Goal: Information Seeking & Learning: Find specific fact

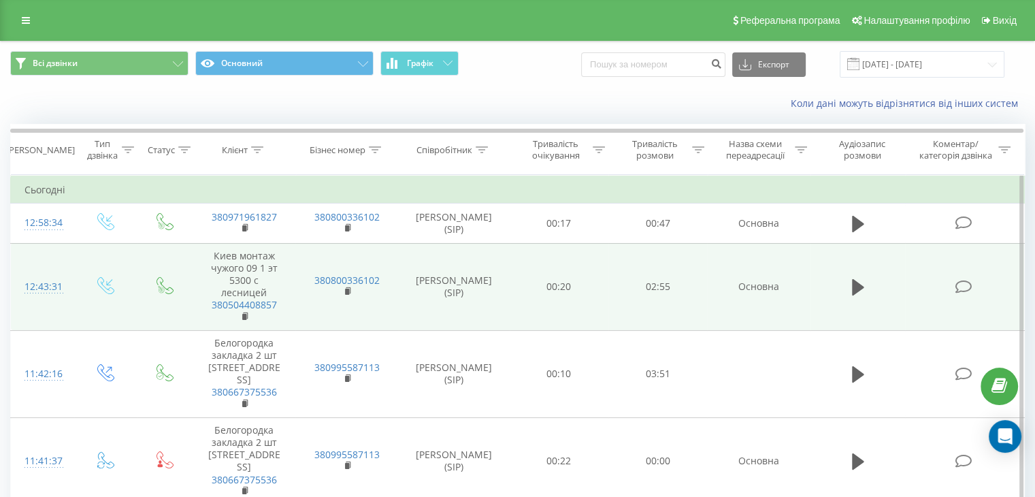
click at [33, 281] on div "12:43:31" at bounding box center [42, 286] width 36 height 27
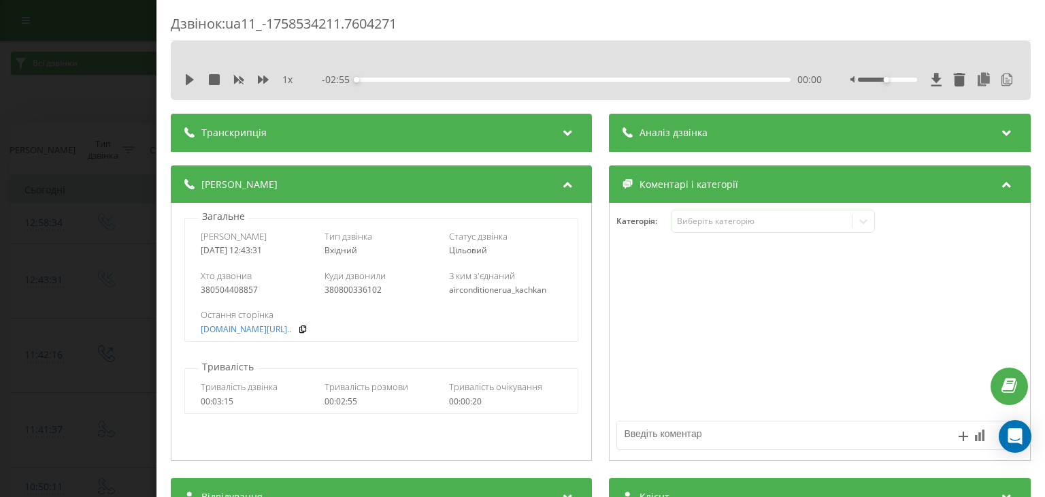
click at [697, 142] on div "Аналіз дзвінка" at bounding box center [819, 133] width 421 height 38
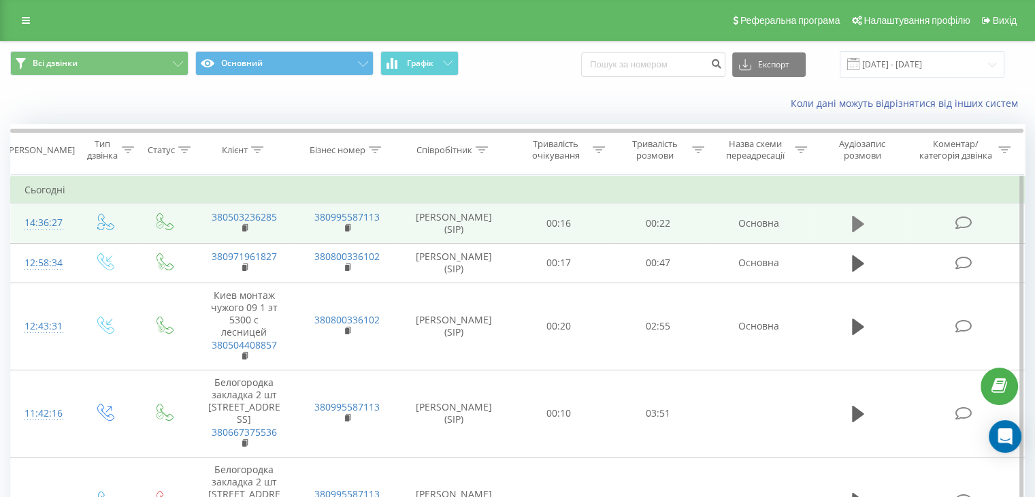
click at [848, 224] on button at bounding box center [858, 224] width 20 height 20
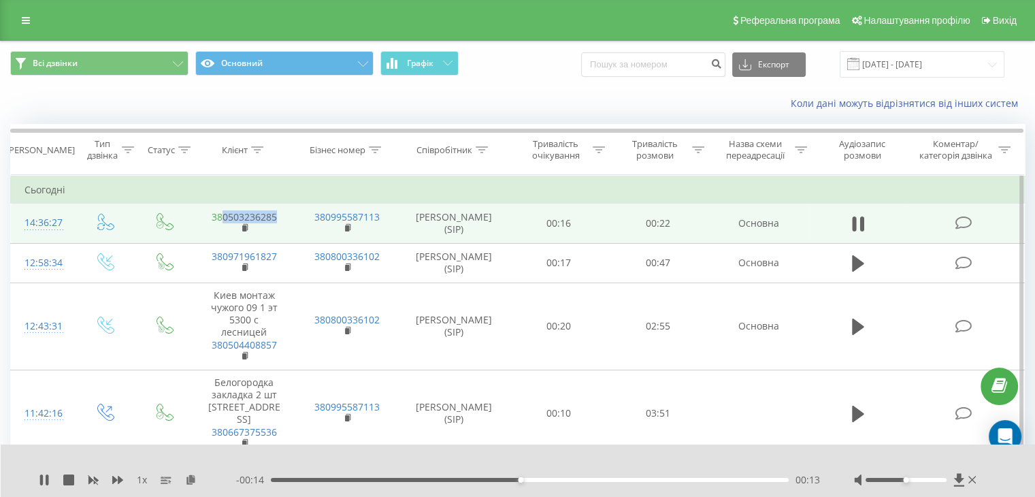
drag, startPoint x: 282, startPoint y: 215, endPoint x: 223, endPoint y: 218, distance: 58.6
click at [223, 218] on td "380503236285" at bounding box center [243, 222] width 103 height 39
copy link "0503236285"
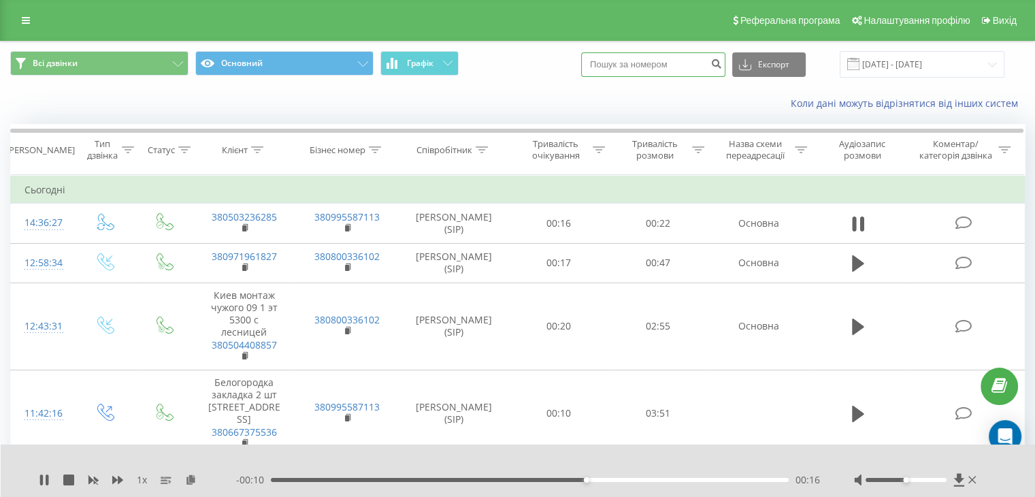
click at [638, 61] on input at bounding box center [653, 64] width 144 height 24
paste input "0503236285"
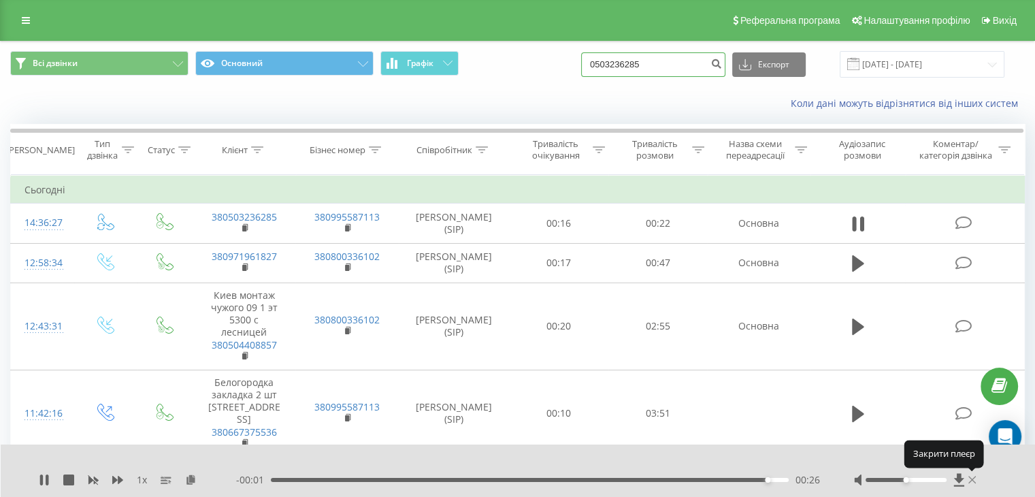
type input "0503236285"
click at [972, 479] on icon at bounding box center [972, 479] width 8 height 11
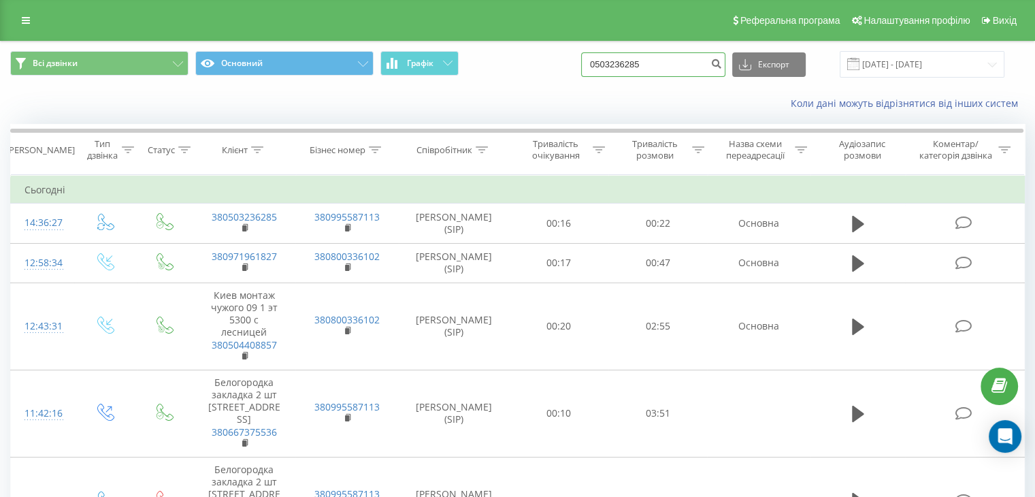
click at [675, 64] on input "0503236285" at bounding box center [653, 64] width 144 height 24
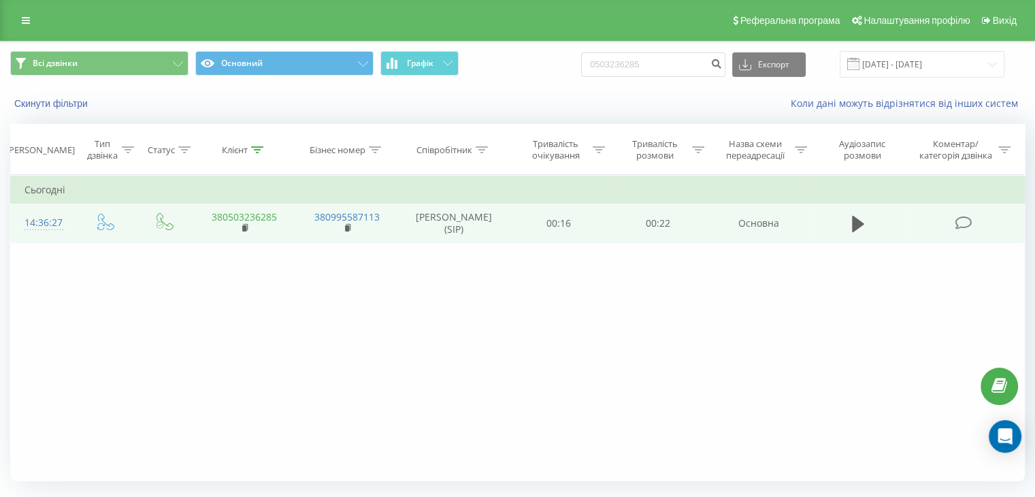
click at [242, 218] on link "380503236285" at bounding box center [244, 216] width 65 height 13
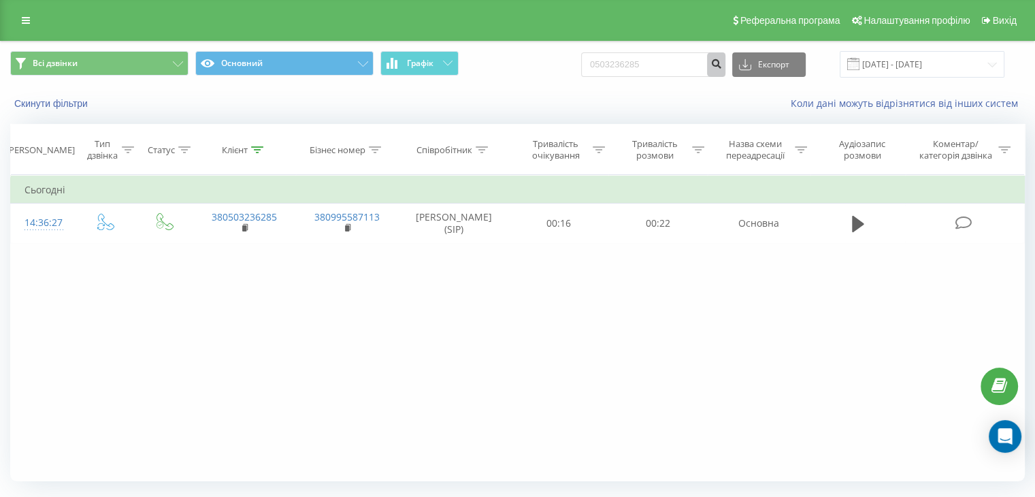
click at [722, 63] on icon "submit" at bounding box center [716, 62] width 12 height 8
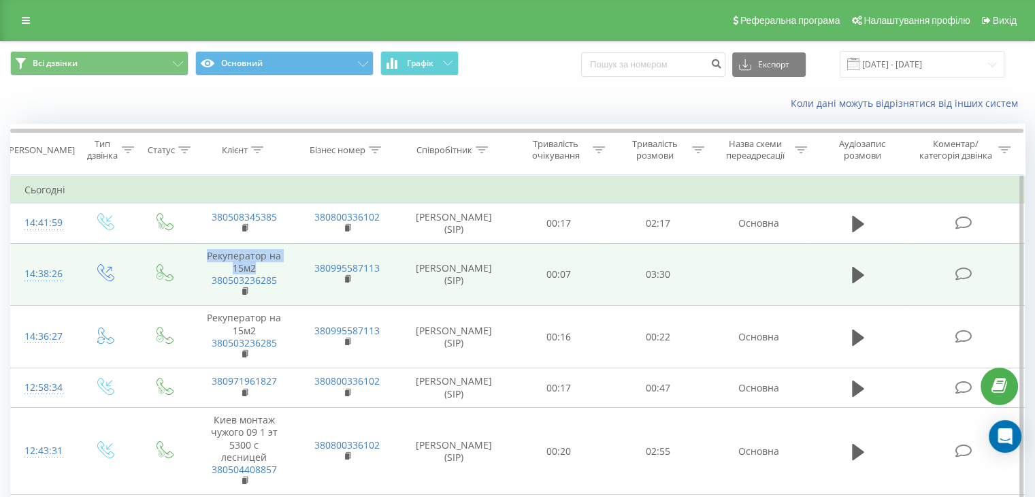
drag, startPoint x: 250, startPoint y: 264, endPoint x: 197, endPoint y: 256, distance: 53.7
click at [197, 256] on td "Рекуператор на 15м2 380503236285" at bounding box center [243, 274] width 103 height 63
click at [45, 263] on div "14:38:26" at bounding box center [42, 274] width 36 height 27
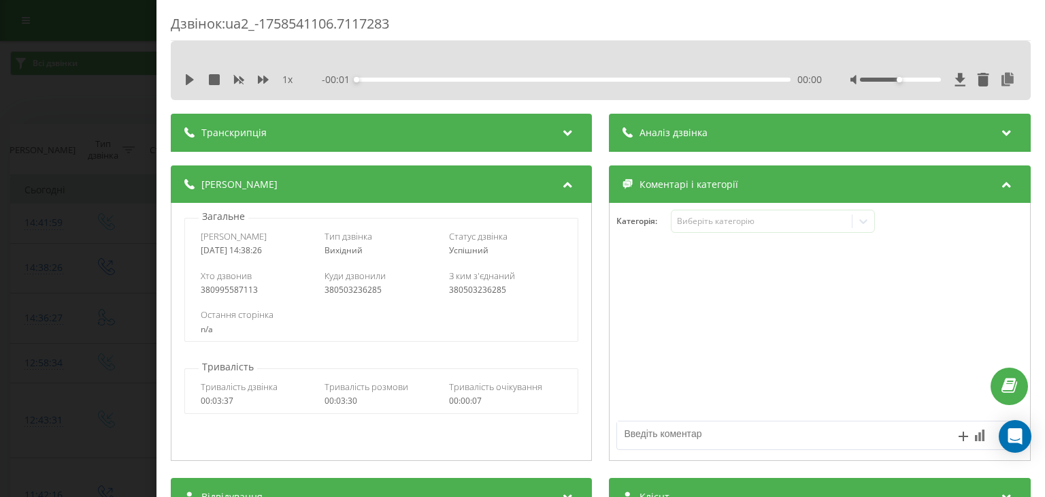
click at [732, 127] on div "Аналіз дзвінка" at bounding box center [819, 133] width 421 height 38
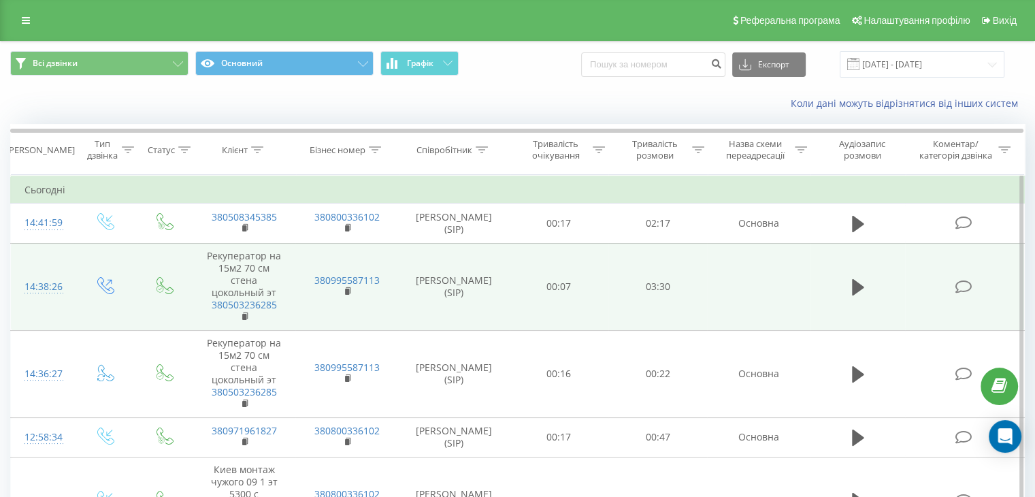
click at [31, 284] on div "14:38:26" at bounding box center [42, 286] width 36 height 27
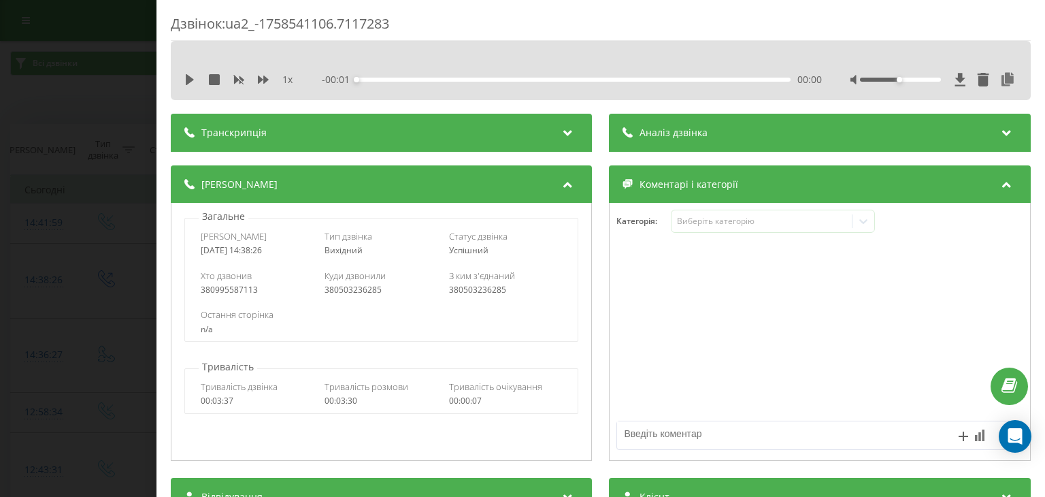
click at [743, 129] on div "Аналіз дзвінка" at bounding box center [819, 133] width 421 height 38
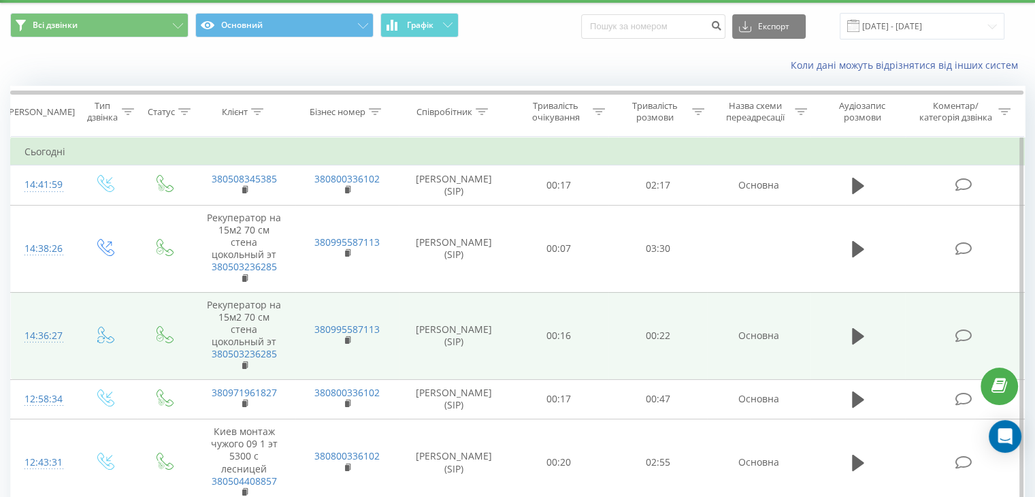
scroll to position [68, 0]
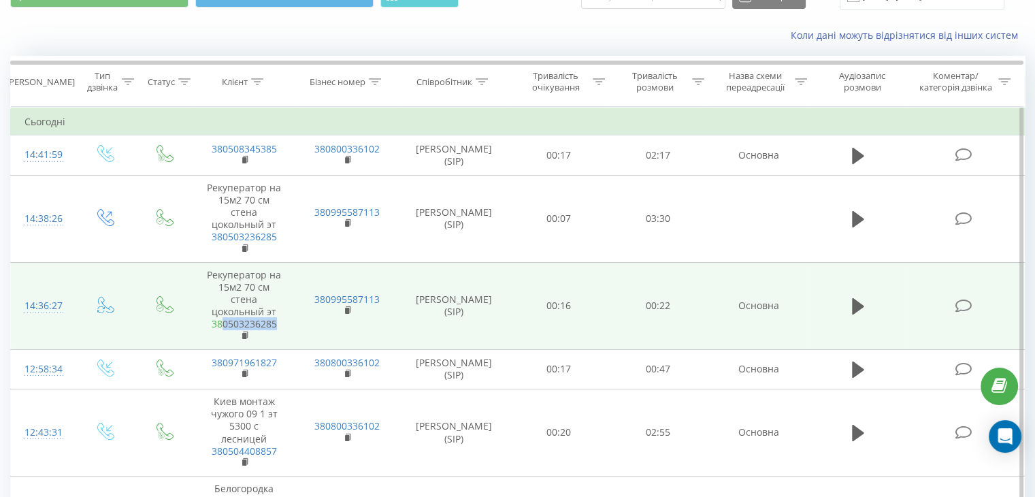
drag, startPoint x: 281, startPoint y: 322, endPoint x: 222, endPoint y: 322, distance: 58.5
click at [222, 322] on td "Рекуператор на 15м2 70 см стена цокольный эт 380503236285" at bounding box center [243, 305] width 103 height 87
copy link "0503236285"
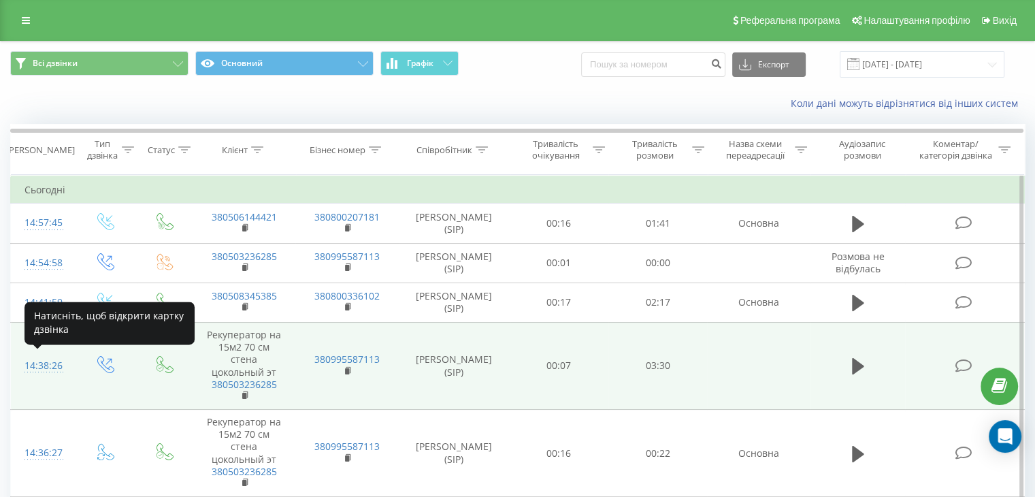
click at [37, 364] on div "14:38:26" at bounding box center [42, 365] width 36 height 27
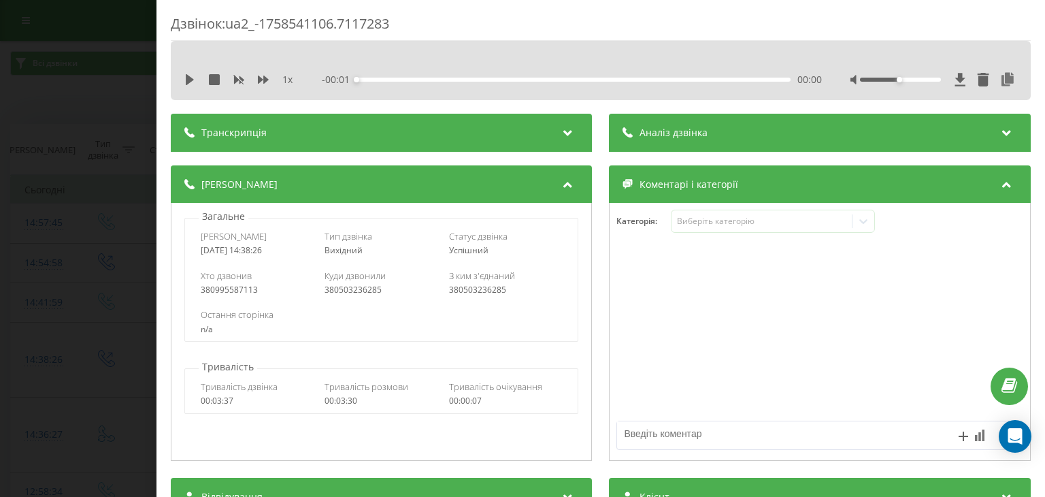
click at [704, 137] on div "Аналіз дзвінка" at bounding box center [819, 133] width 421 height 38
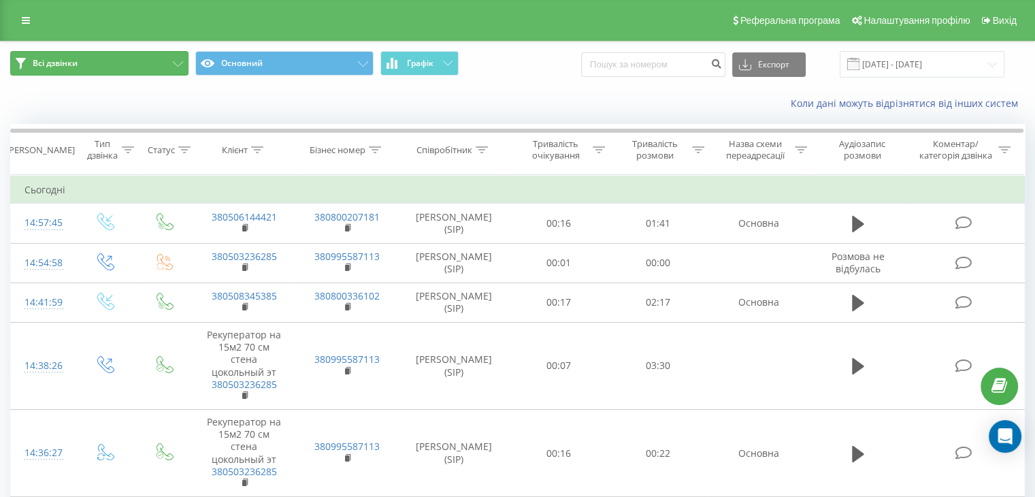
click at [122, 66] on button "Всі дзвінки" at bounding box center [99, 63] width 178 height 24
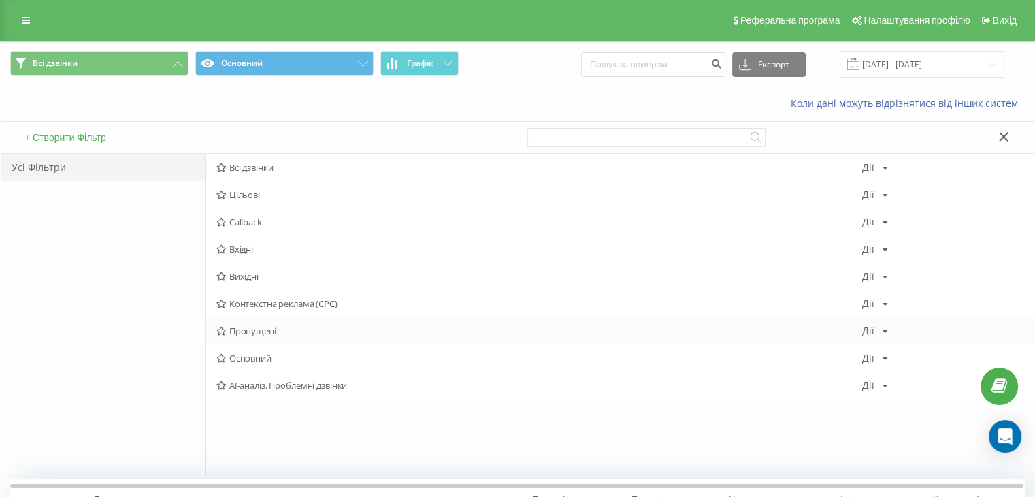
click at [258, 331] on span "Пропущені" at bounding box center [539, 331] width 646 height 10
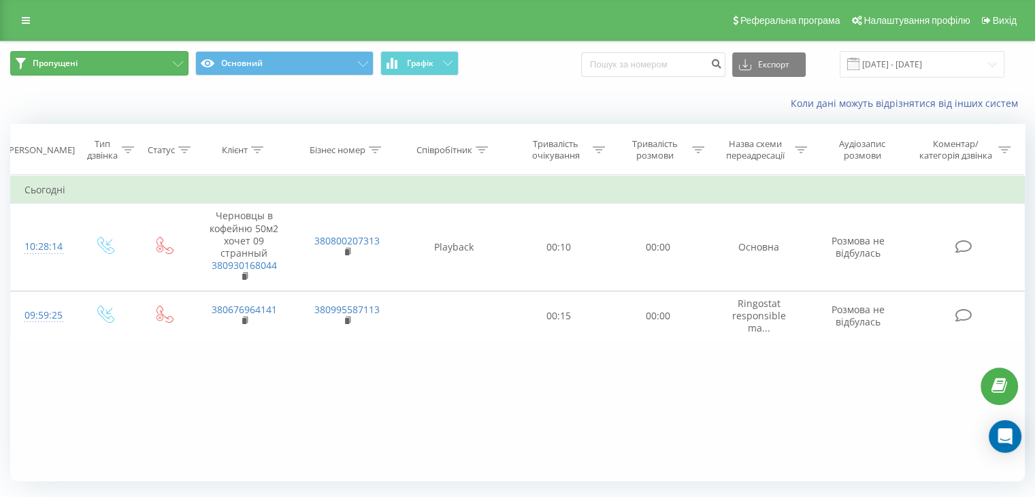
click at [82, 59] on button "Пропущені" at bounding box center [99, 63] width 178 height 24
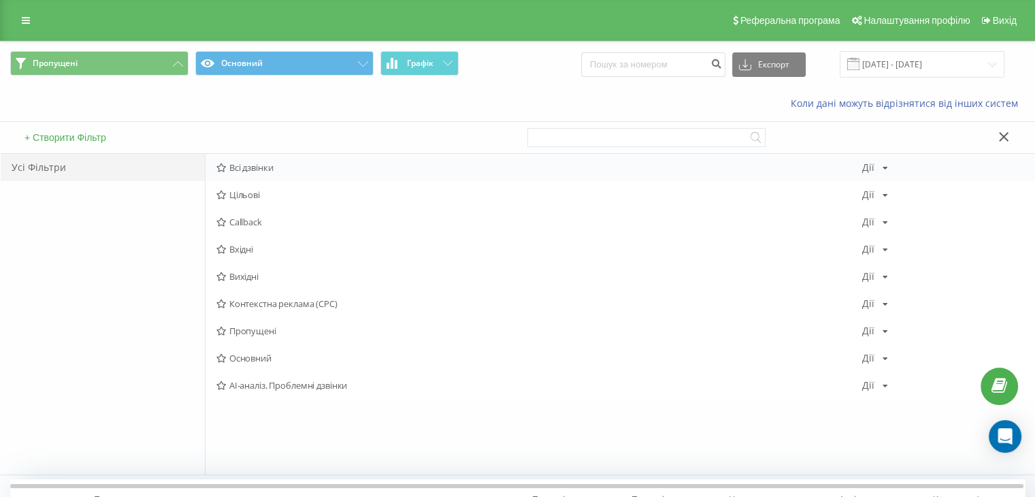
click at [264, 167] on span "Всі дзвінки" at bounding box center [539, 168] width 646 height 10
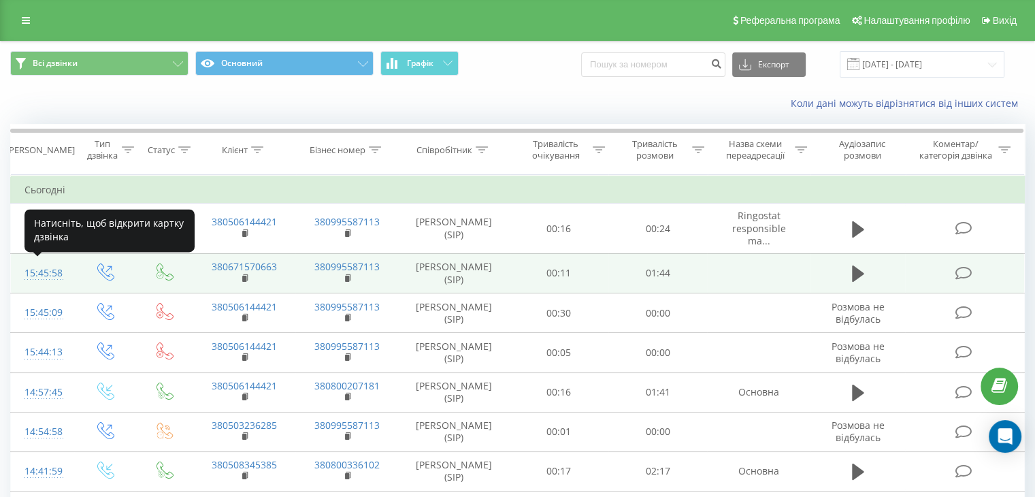
click at [33, 273] on div "15:45:58" at bounding box center [42, 273] width 36 height 27
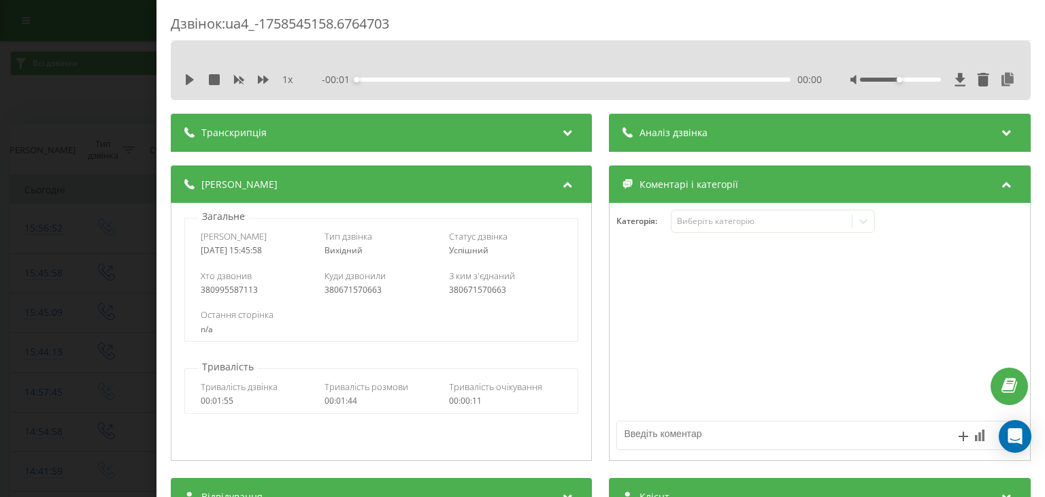
click at [790, 145] on div "Аналіз дзвінка" at bounding box center [819, 133] width 421 height 38
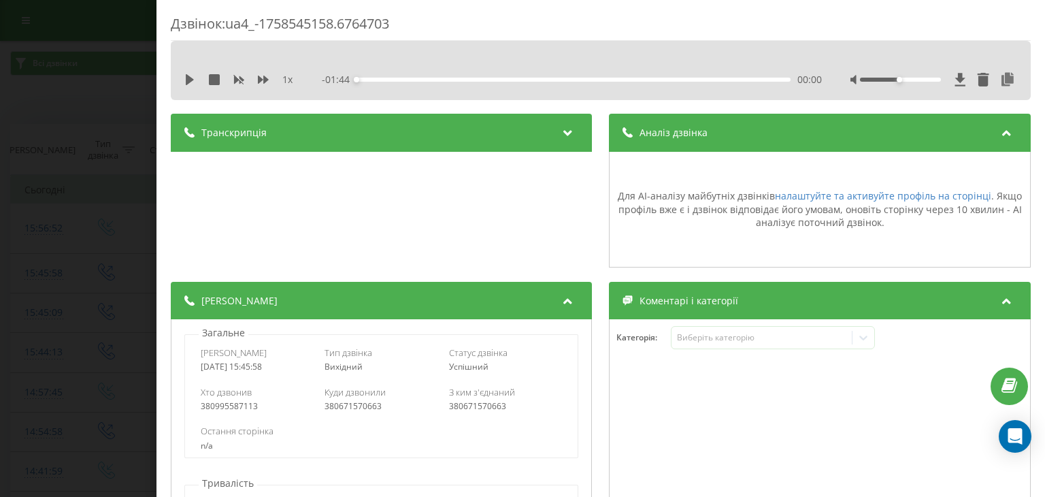
click at [770, 130] on div "Аналіз дзвінка" at bounding box center [819, 133] width 421 height 38
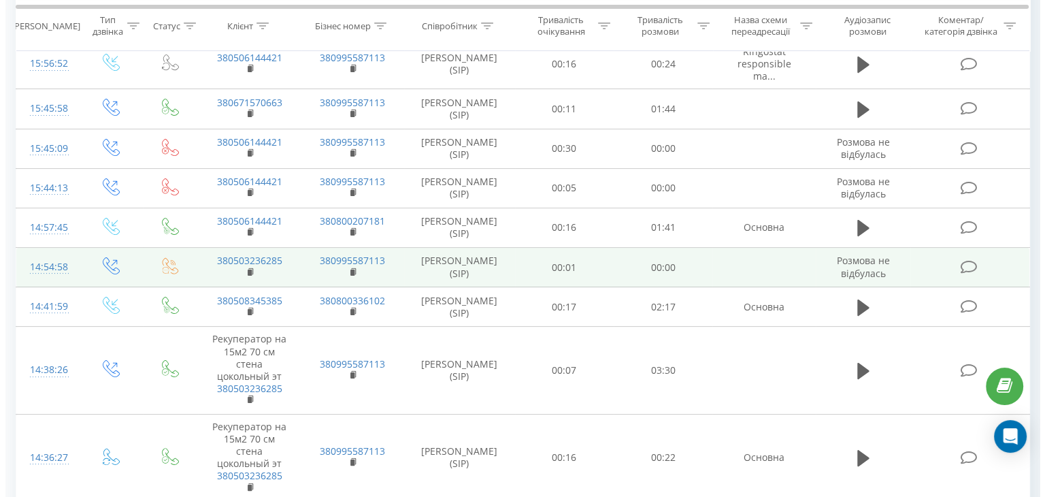
scroll to position [272, 0]
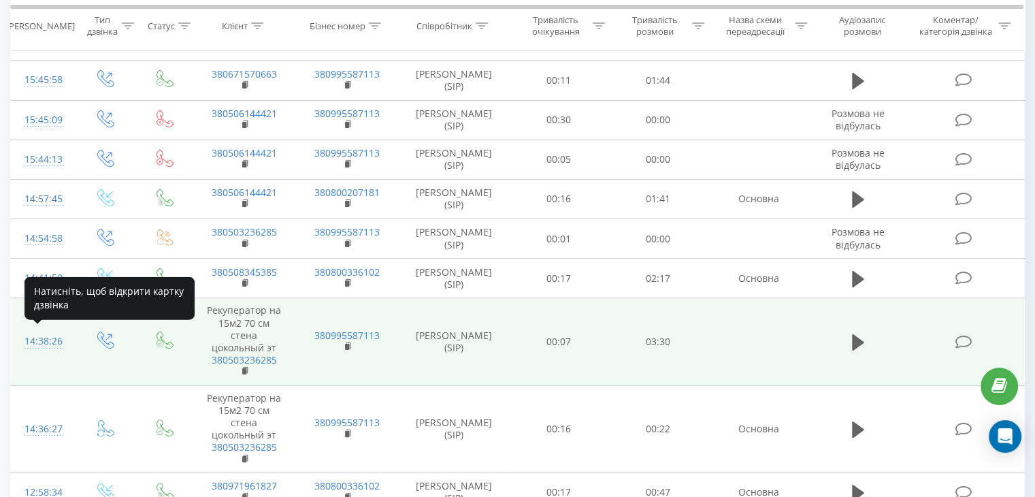
click at [37, 337] on div "14:38:26" at bounding box center [42, 341] width 36 height 27
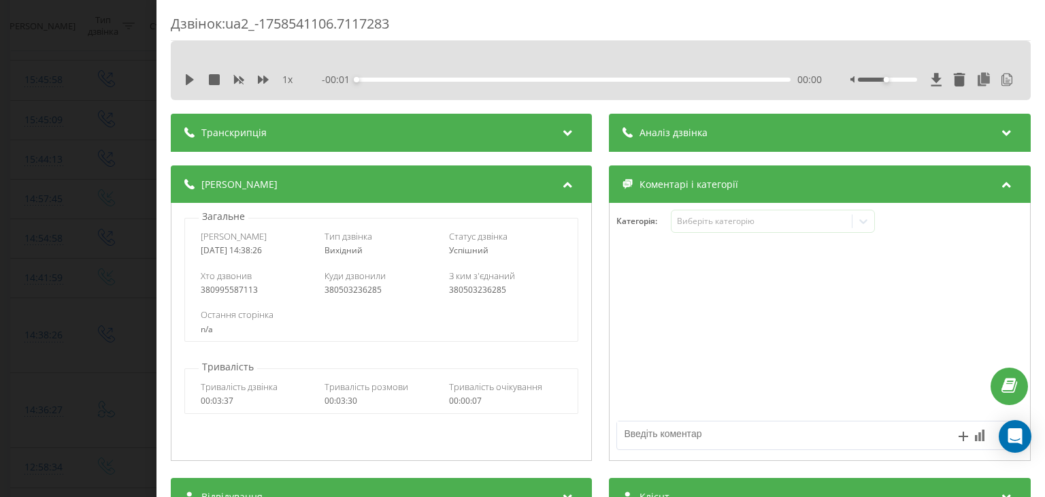
click at [677, 133] on span "Аналіз дзвінка" at bounding box center [674, 133] width 68 height 14
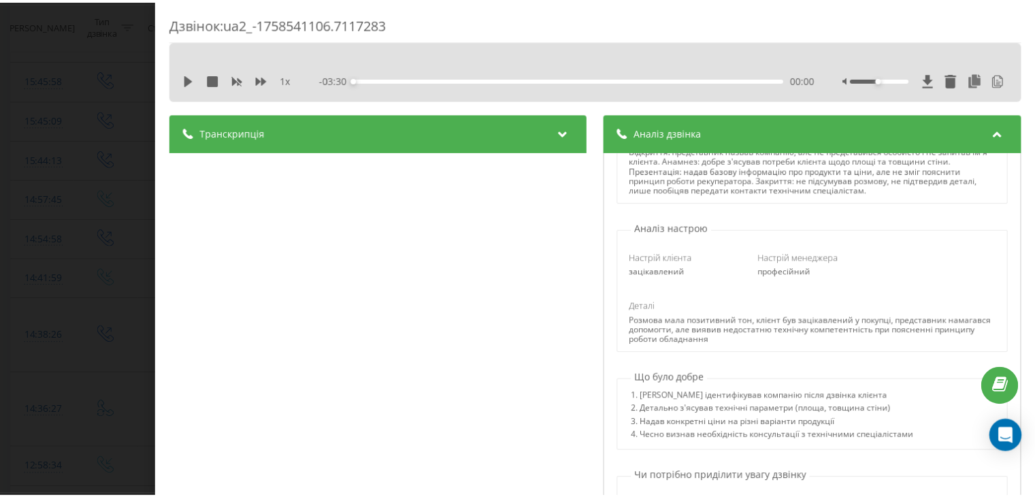
scroll to position [204, 0]
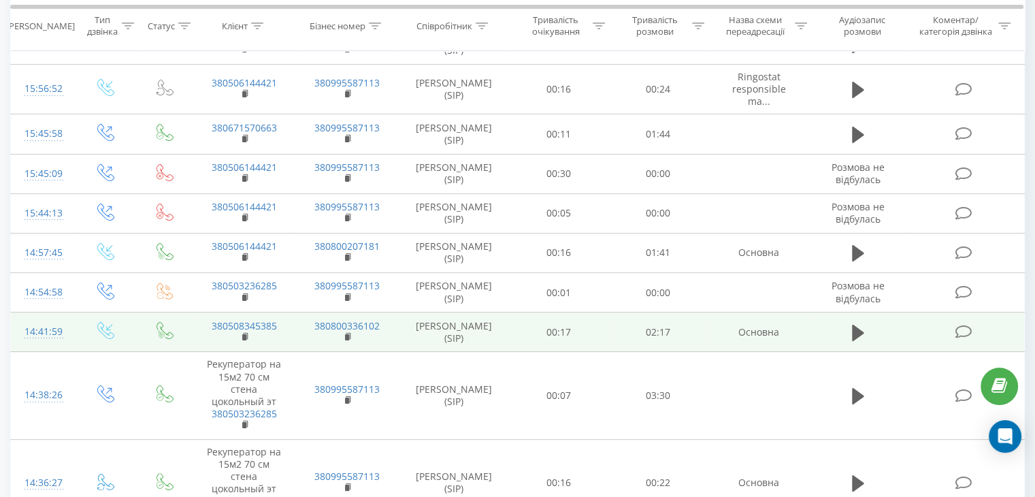
scroll to position [73, 0]
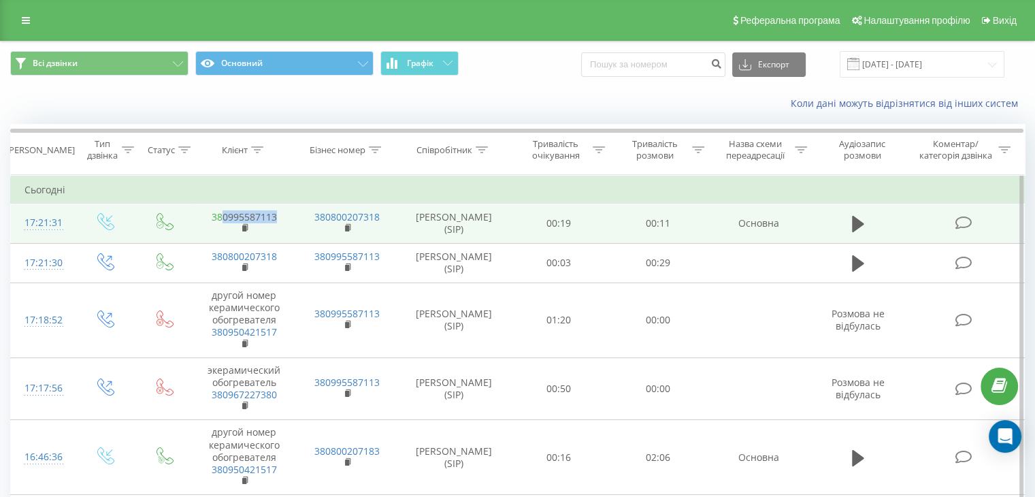
drag, startPoint x: 291, startPoint y: 215, endPoint x: 222, endPoint y: 214, distance: 69.4
click at [222, 214] on td "380995587113" at bounding box center [243, 222] width 103 height 39
copy link "0995587113"
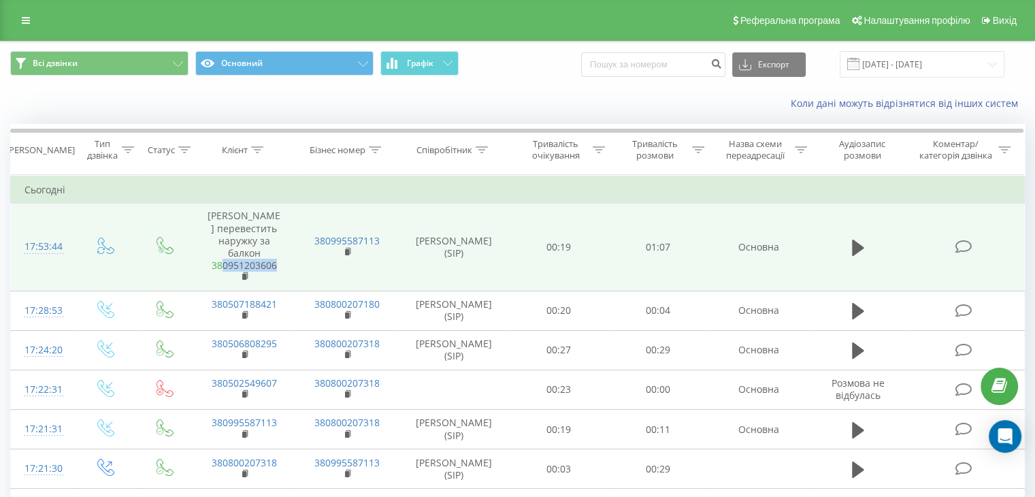
drag, startPoint x: 284, startPoint y: 267, endPoint x: 224, endPoint y: 263, distance: 60.0
click at [224, 263] on td "[PERSON_NAME] перевестить наружку за балкон 380951203606" at bounding box center [243, 246] width 103 height 87
copy link "0951203606"
